Goal: Browse casually: Explore the website without a specific task or goal

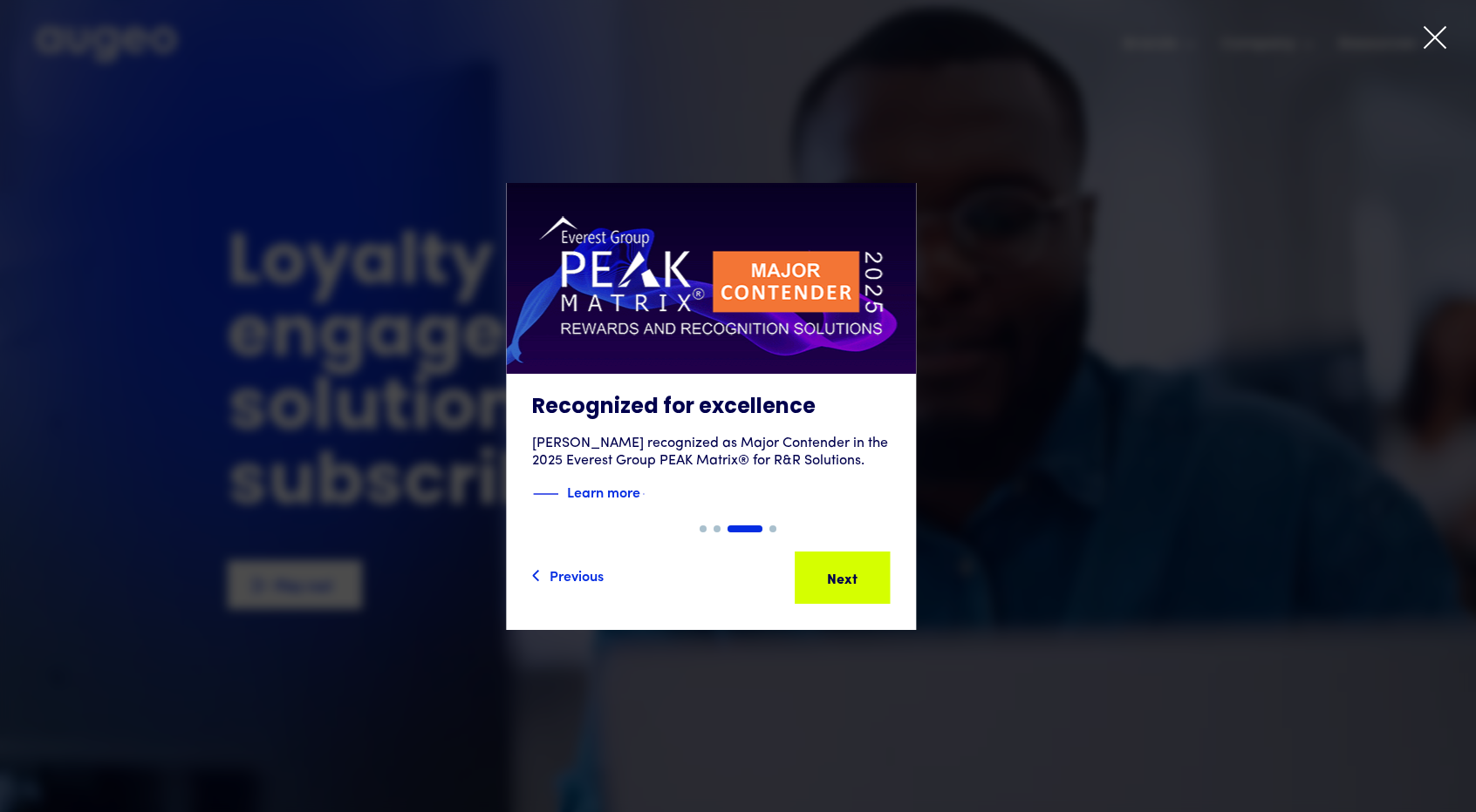
click at [233, 213] on div "3 of 4" at bounding box center [710, 406] width 1476 height 448
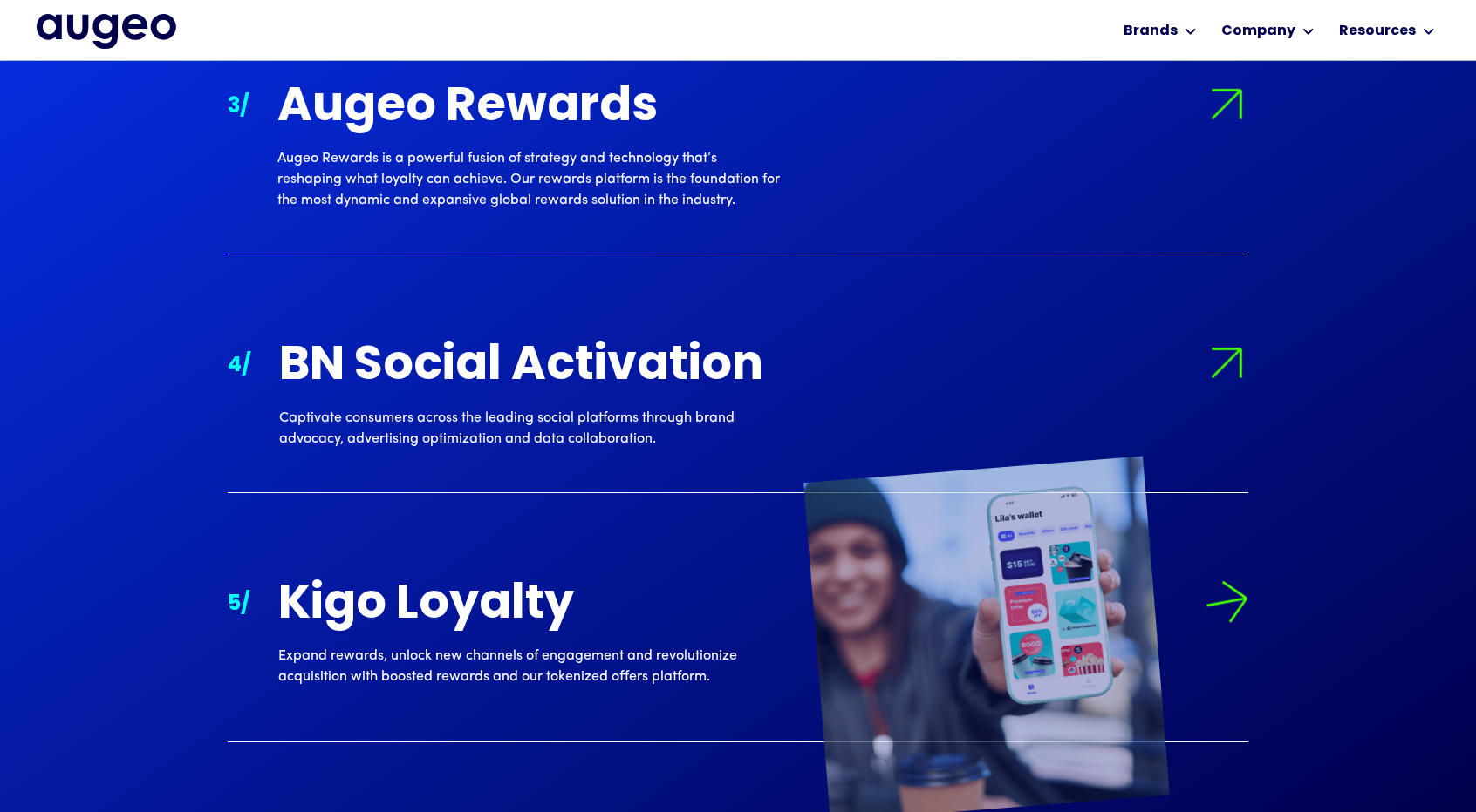
scroll to position [2460, 0]
